Goal: Task Accomplishment & Management: Manage account settings

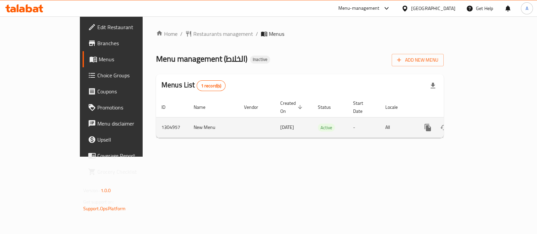
click at [484, 120] on link "enhanced table" at bounding box center [476, 128] width 16 height 16
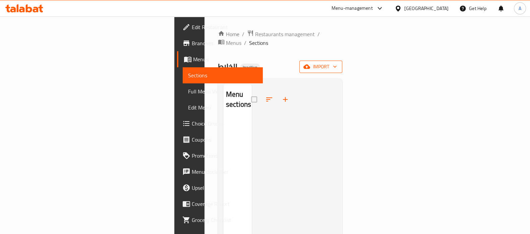
click at [337, 63] on span "import" at bounding box center [321, 67] width 32 height 8
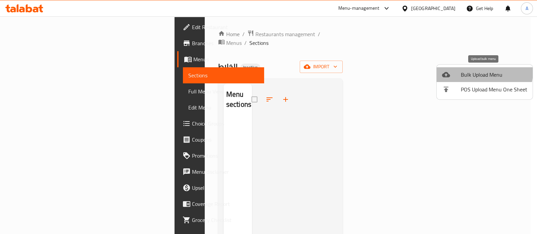
click at [464, 68] on li "Bulk Upload Menu" at bounding box center [484, 74] width 96 height 15
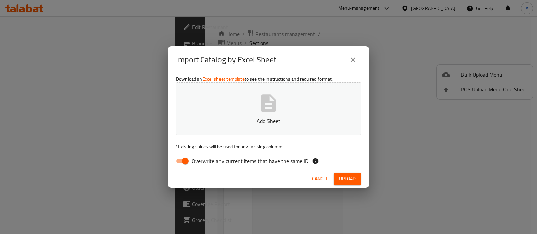
click at [181, 159] on input "Overwrite any current items that have the same ID." at bounding box center [185, 161] width 38 height 13
checkbox input "false"
click at [235, 117] on p "Add Sheet" at bounding box center [268, 121] width 164 height 8
click at [349, 174] on button "Upload" at bounding box center [347, 179] width 28 height 12
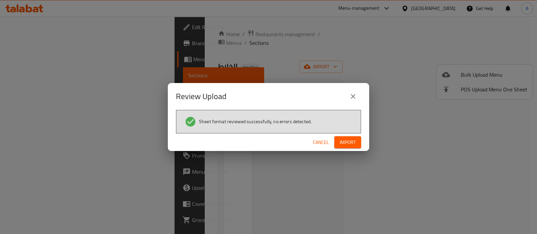
click at [332, 142] on div "Cancel Import" at bounding box center [268, 143] width 201 height 18
click at [338, 144] on button "Import" at bounding box center [347, 143] width 27 height 12
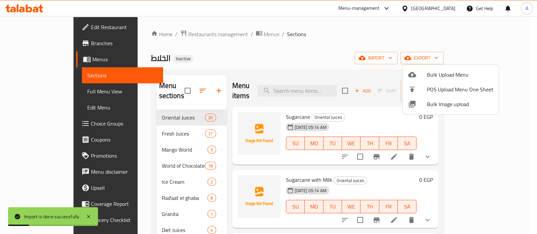
click at [49, 91] on div at bounding box center [268, 117] width 537 height 234
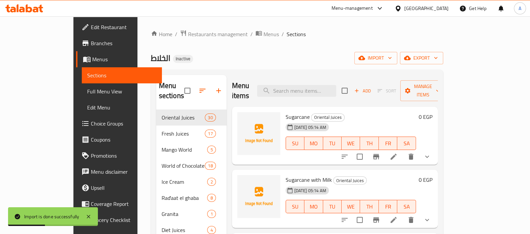
click at [87, 91] on span "Full Menu View" at bounding box center [121, 92] width 69 height 8
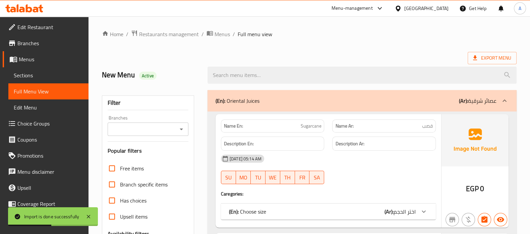
scroll to position [210, 0]
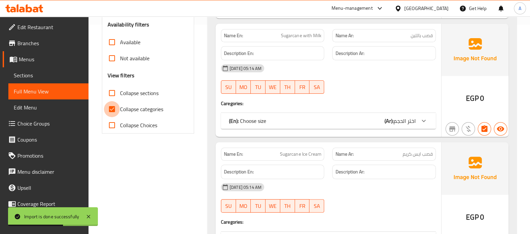
click at [114, 112] on input "Collapse categories" at bounding box center [112, 109] width 16 height 16
checkbox input "false"
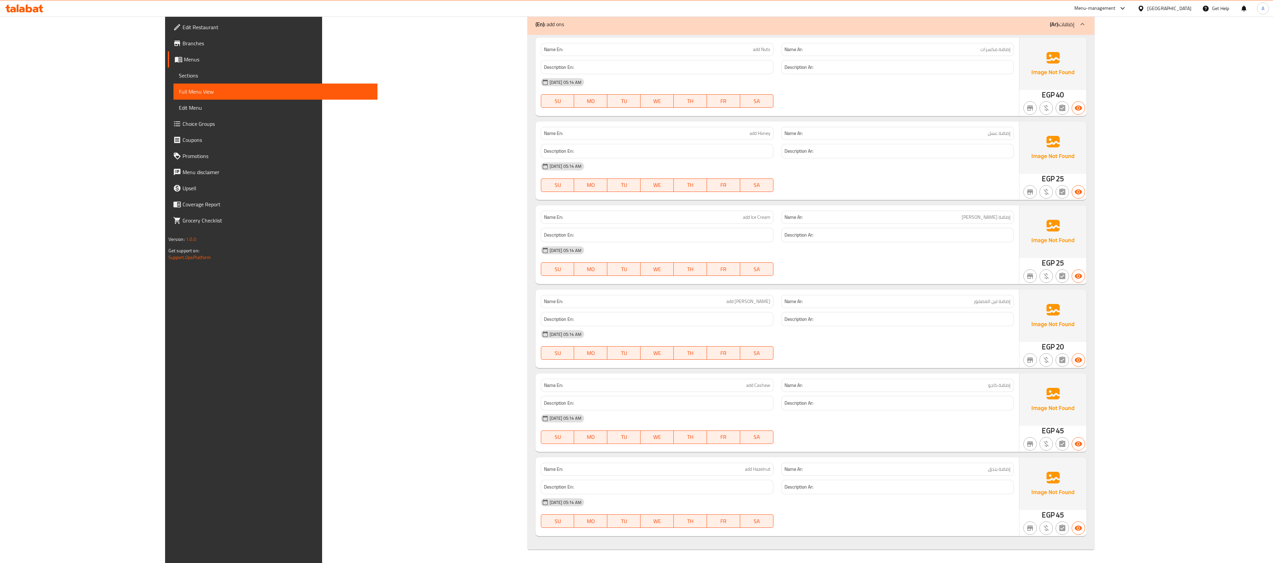
scroll to position [24536, 0]
click at [182, 26] on span "Edit Restaurant" at bounding box center [277, 27] width 190 height 8
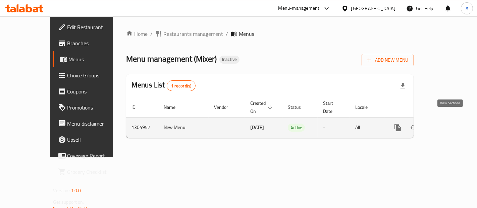
click at [448, 124] on icon "enhanced table" at bounding box center [446, 128] width 8 height 8
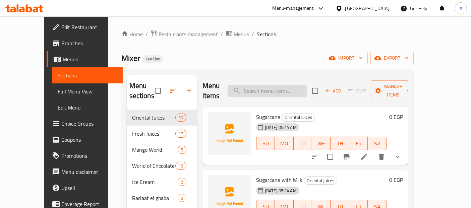
click at [279, 90] on input "search" at bounding box center [267, 91] width 79 height 12
paste input "[MEDICAL_DATA]"
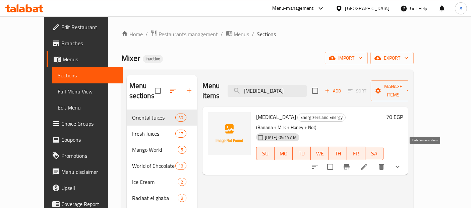
type input "[MEDICAL_DATA]"
click at [386, 163] on icon "delete" at bounding box center [382, 167] width 8 height 8
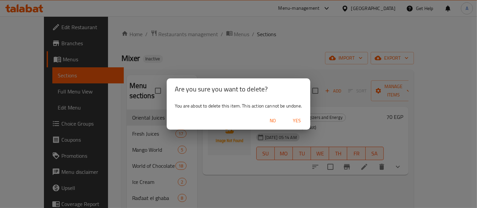
click at [298, 121] on span "Yes" at bounding box center [297, 121] width 16 height 8
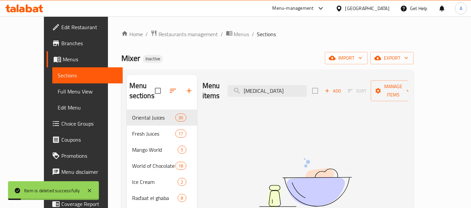
click at [52, 86] on link "Full Menu View" at bounding box center [87, 92] width 70 height 16
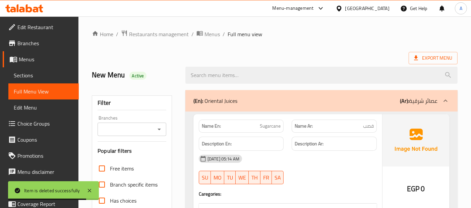
scroll to position [186, 0]
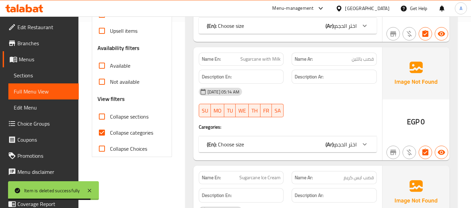
click at [110, 129] on span "Collapse categories" at bounding box center [131, 133] width 43 height 8
click at [110, 127] on input "Collapse categories" at bounding box center [102, 133] width 16 height 16
checkbox input "false"
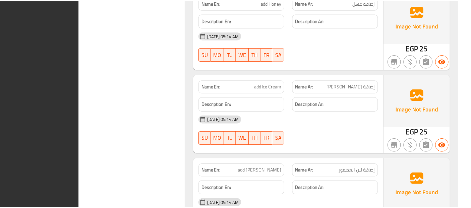
scroll to position [24822, 0]
